Goal: Find specific page/section: Find specific page/section

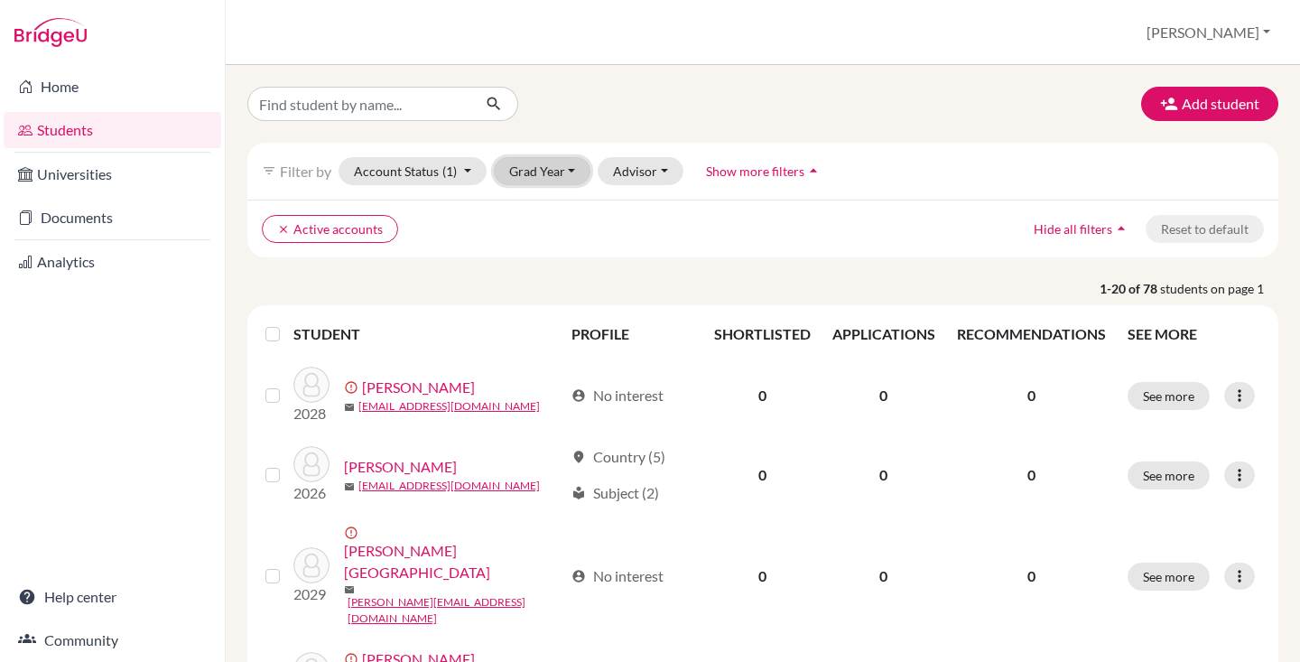
click at [549, 173] on button "Grad Year" at bounding box center [543, 171] width 98 height 28
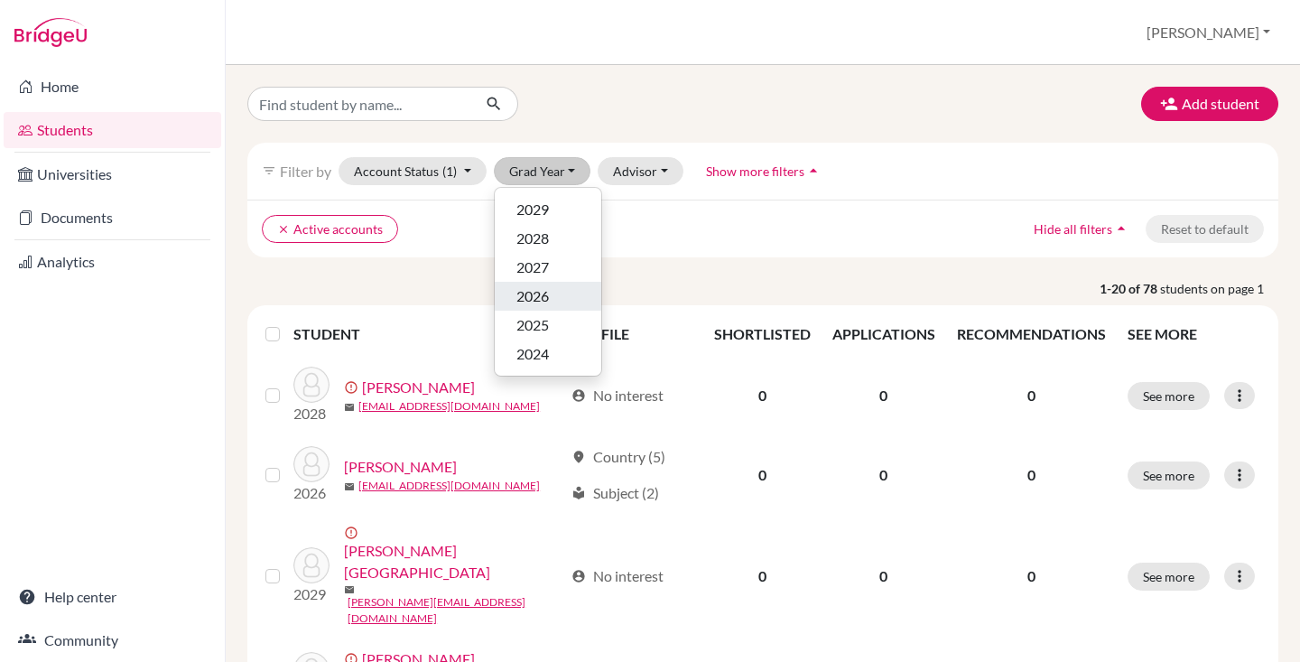
click at [542, 293] on span "2026" at bounding box center [532, 296] width 33 height 22
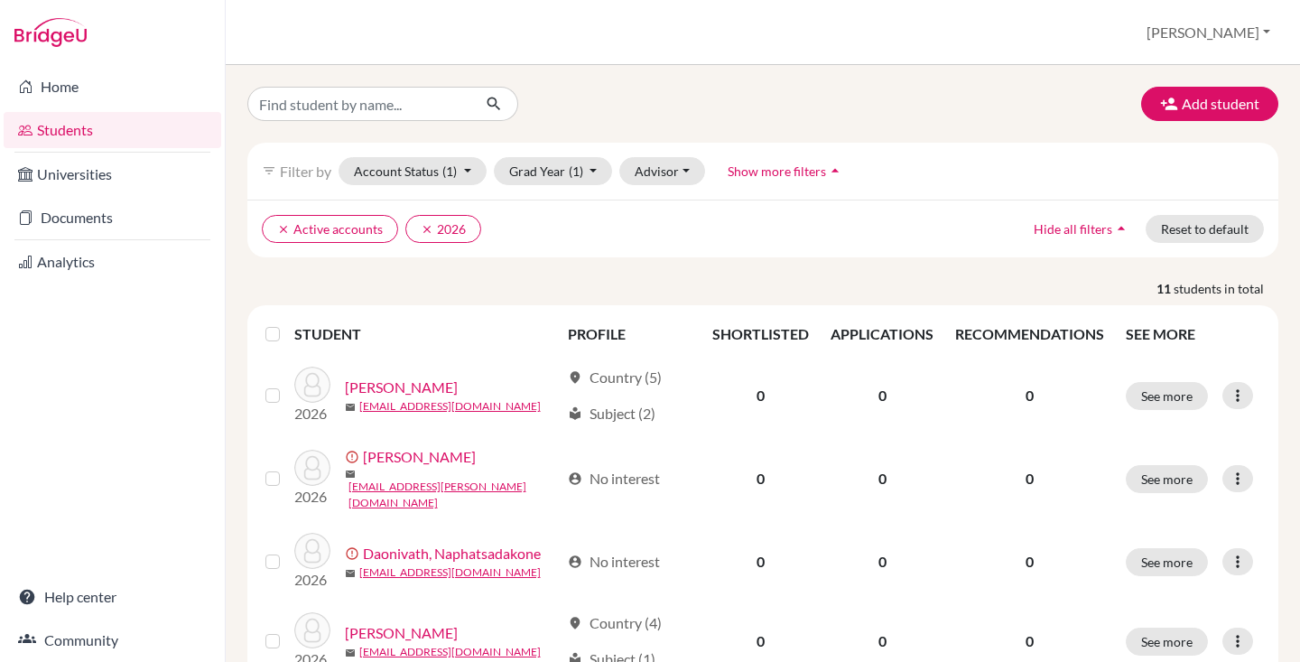
click at [287, 323] on label at bounding box center [287, 323] width 0 height 0
click at [0, 0] on input "checkbox" at bounding box center [0, 0] width 0 height 0
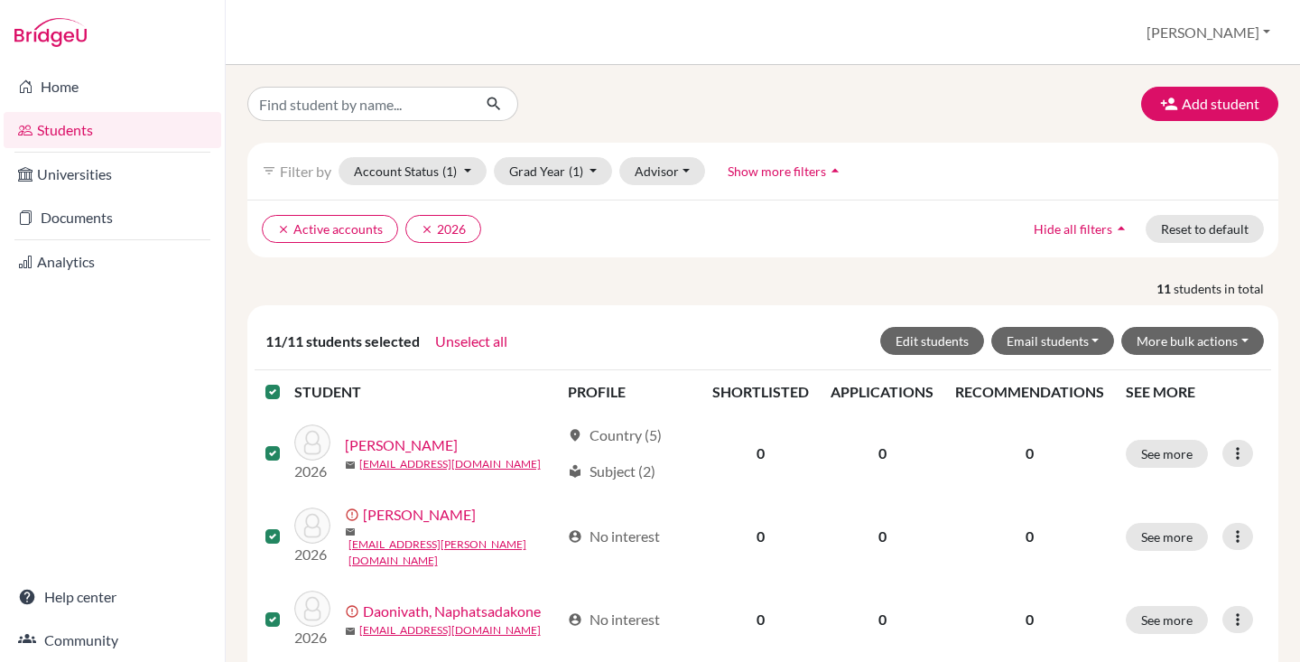
click at [273, 383] on div at bounding box center [276, 392] width 22 height 22
click at [1192, 228] on button "Reset to default" at bounding box center [1205, 229] width 118 height 28
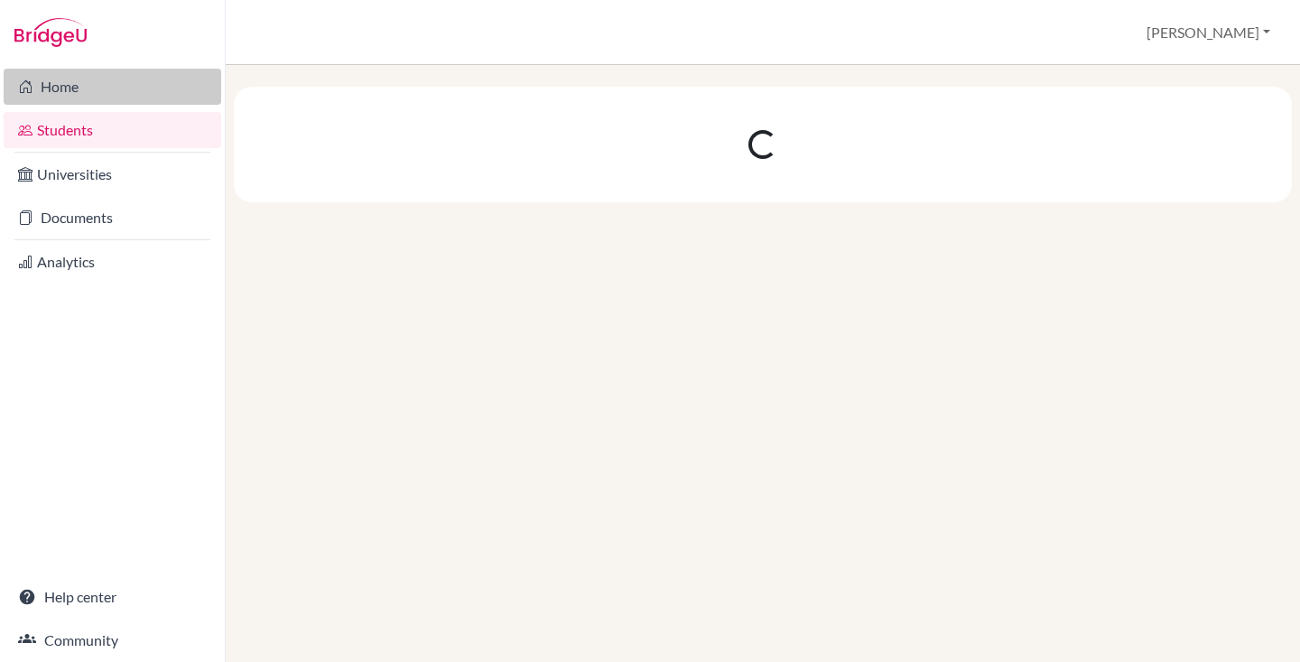
click at [71, 100] on link "Home" at bounding box center [113, 87] width 218 height 36
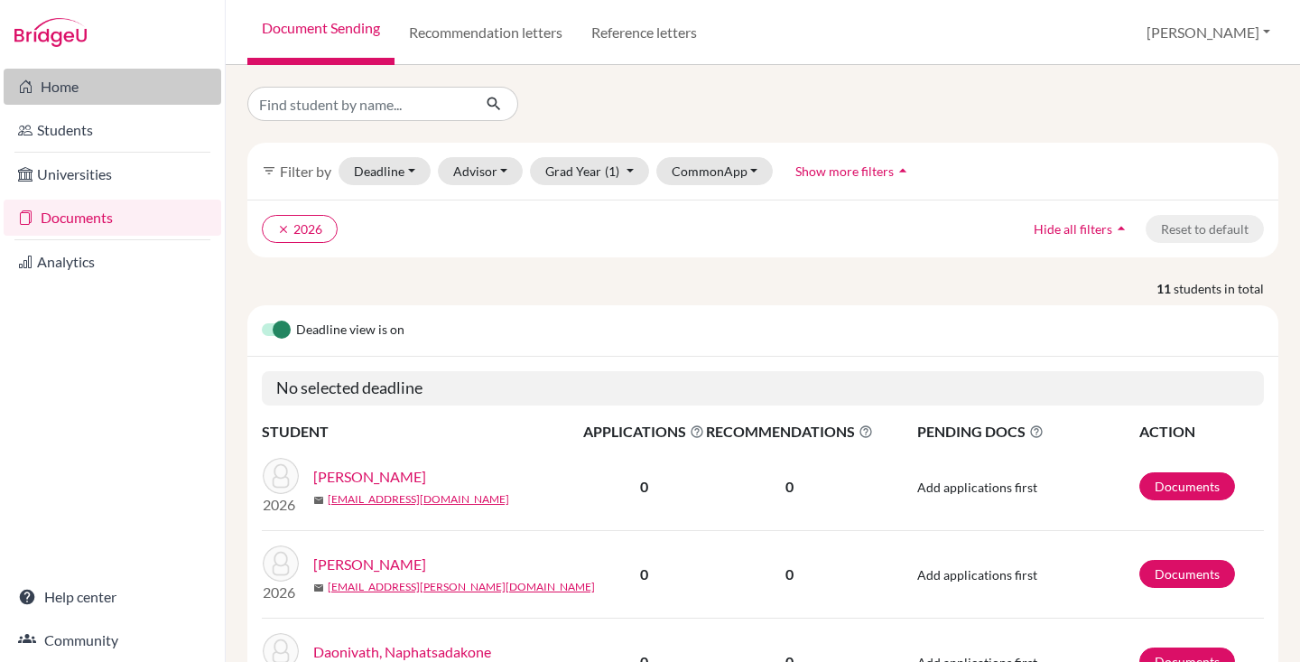
click at [99, 98] on link "Home" at bounding box center [113, 87] width 218 height 36
